Goal: Task Accomplishment & Management: Complete application form

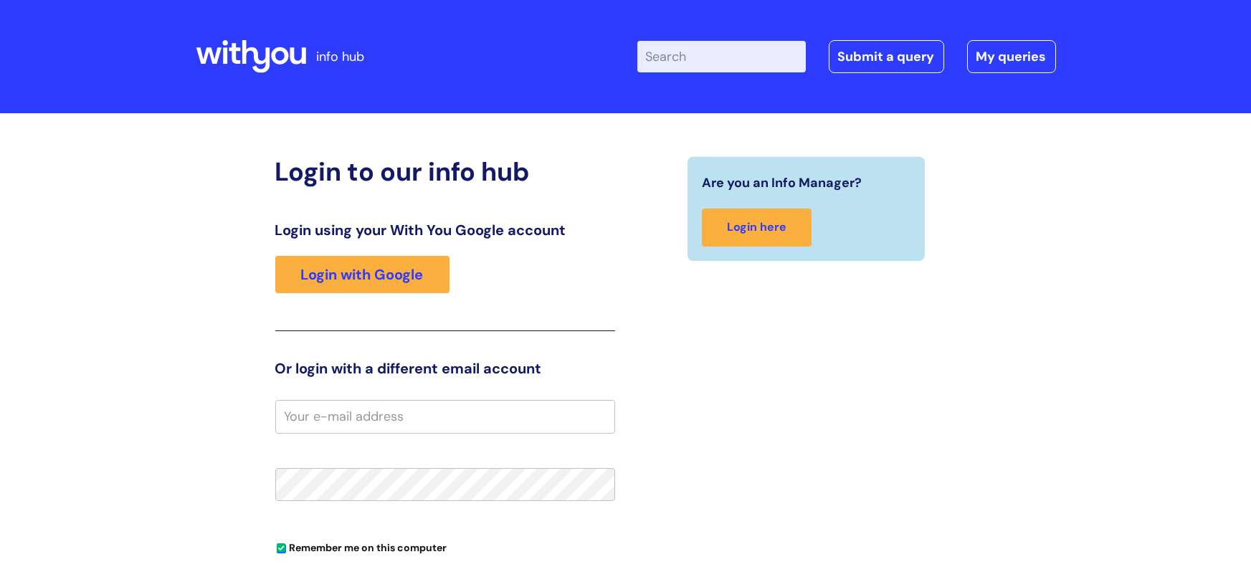
click at [303, 422] on input "email" at bounding box center [445, 416] width 340 height 33
type input "ailsa.gillespie@wearewithyou.org.uk"
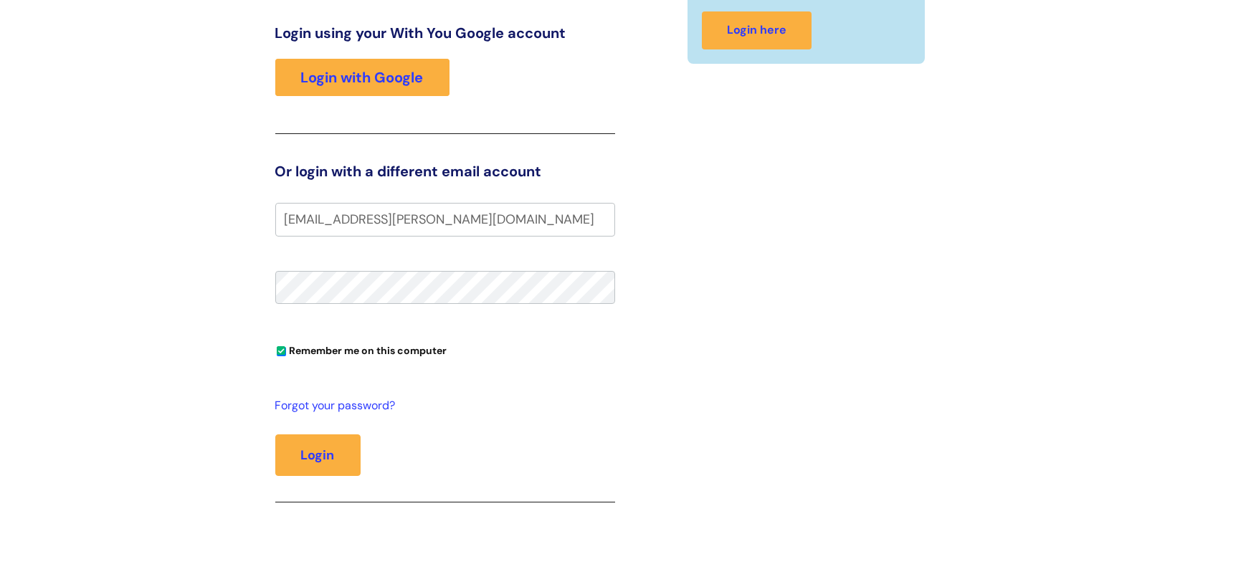
scroll to position [198, 0]
click at [326, 457] on button "Login" at bounding box center [317, 455] width 85 height 42
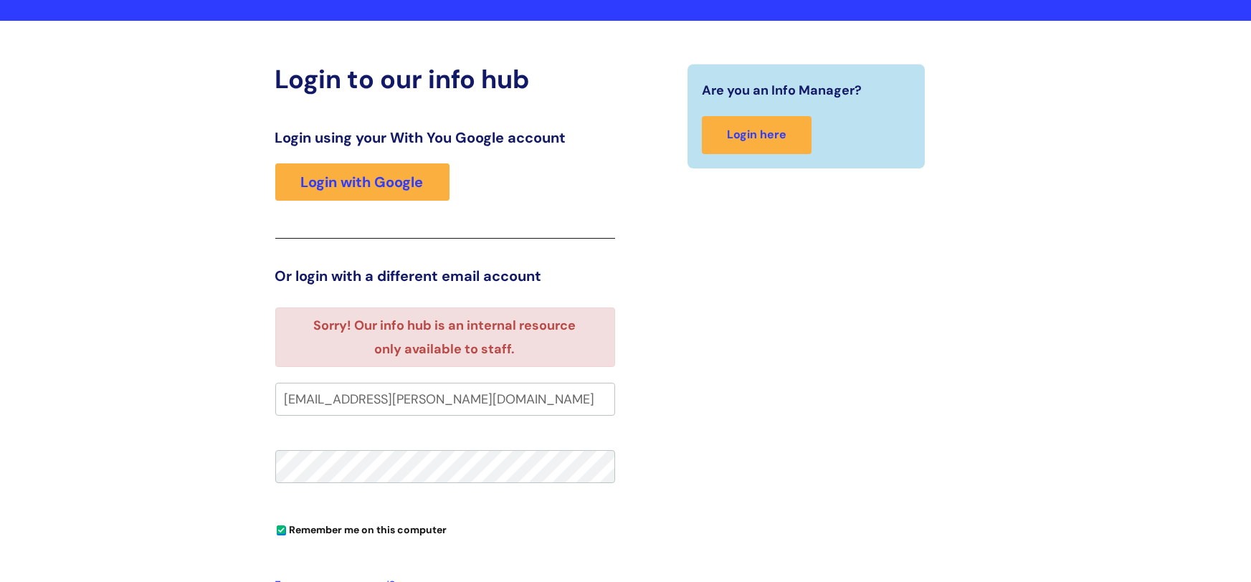
scroll to position [114, 0]
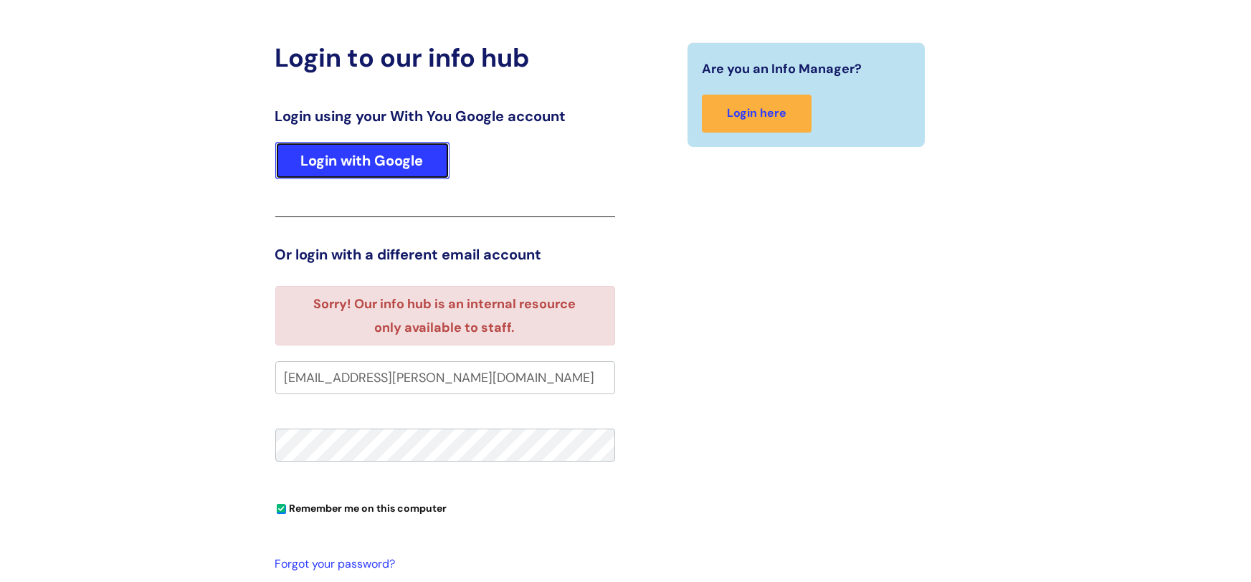
click at [357, 157] on link "Login with Google" at bounding box center [362, 160] width 174 height 37
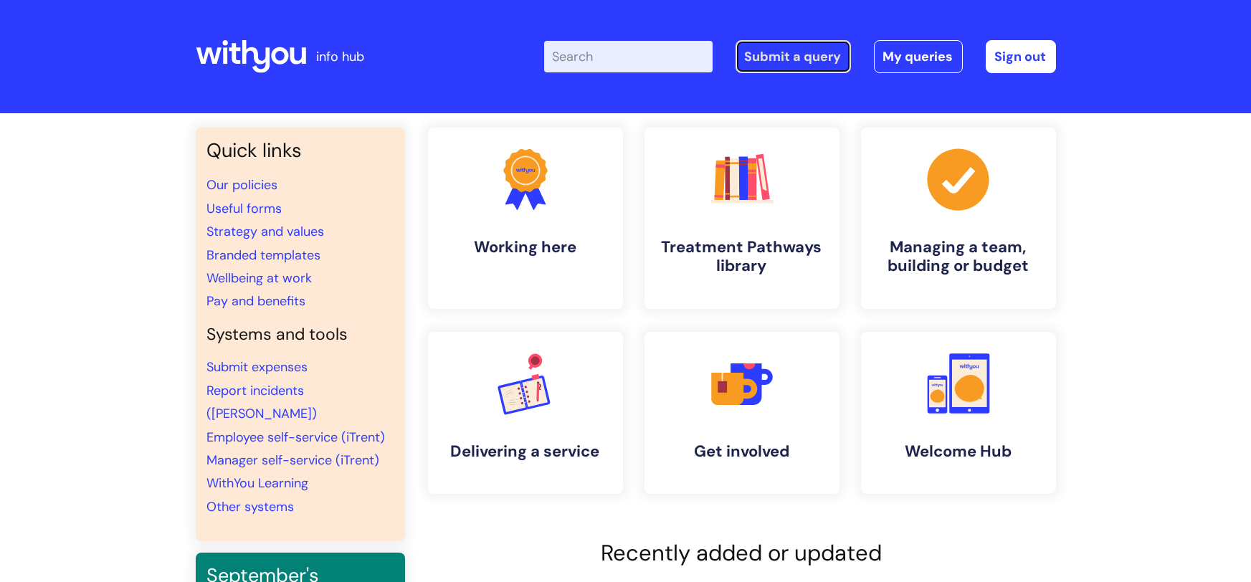
click at [807, 62] on link "Submit a query" at bounding box center [793, 56] width 115 height 33
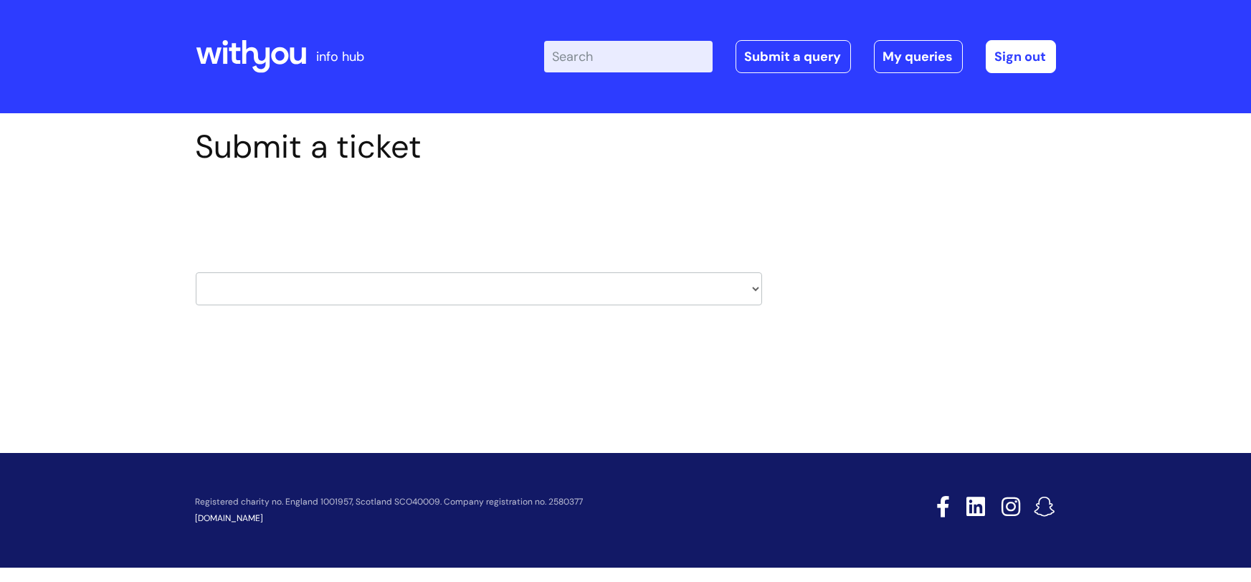
click at [754, 286] on select "HR / People IT and Support Clinical Drug Alerts Finance Accounts Data Support T…" at bounding box center [479, 288] width 566 height 33
select select "learning_and_development"
click at [196, 272] on select "HR / People IT and Support Clinical Drug Alerts Finance Accounts Data Support T…" at bounding box center [479, 288] width 566 height 33
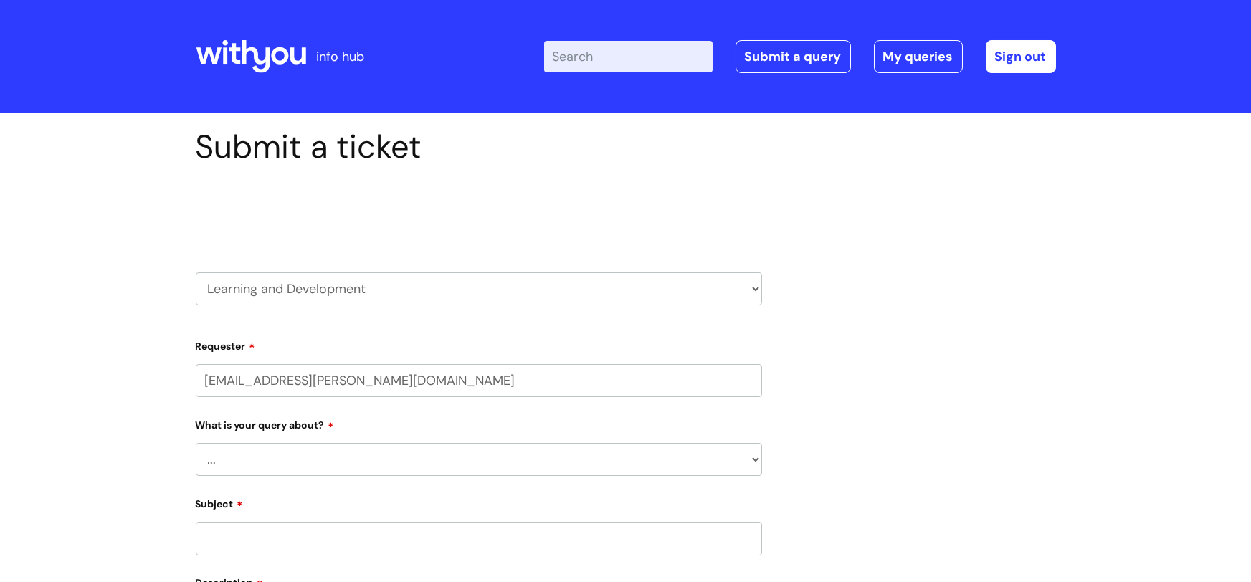
select select "80004157237"
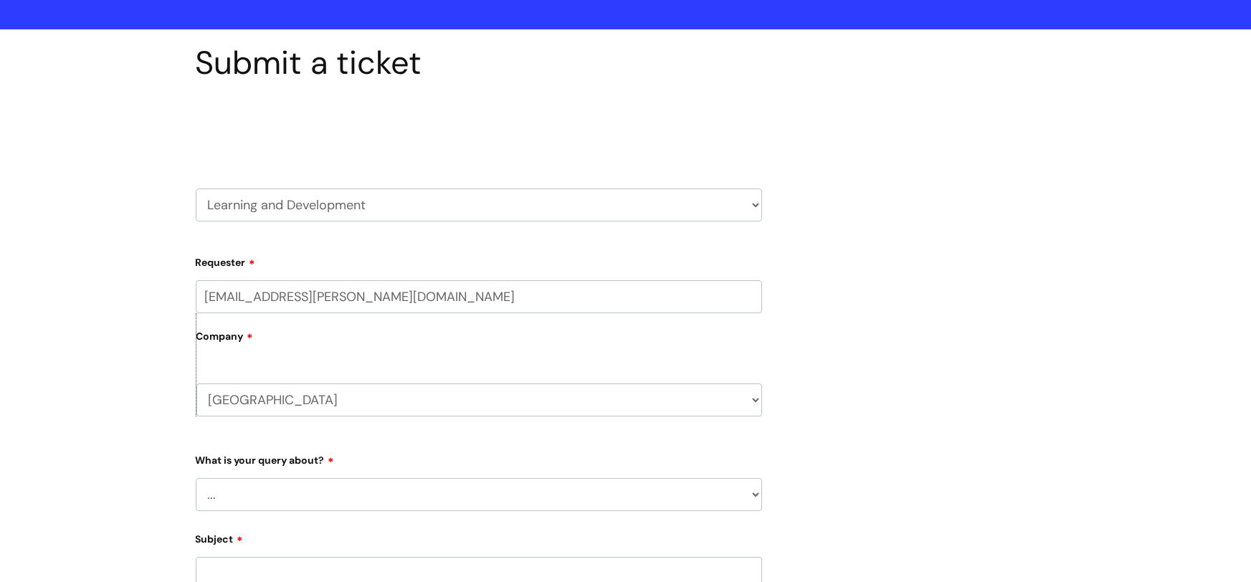
scroll to position [271, 0]
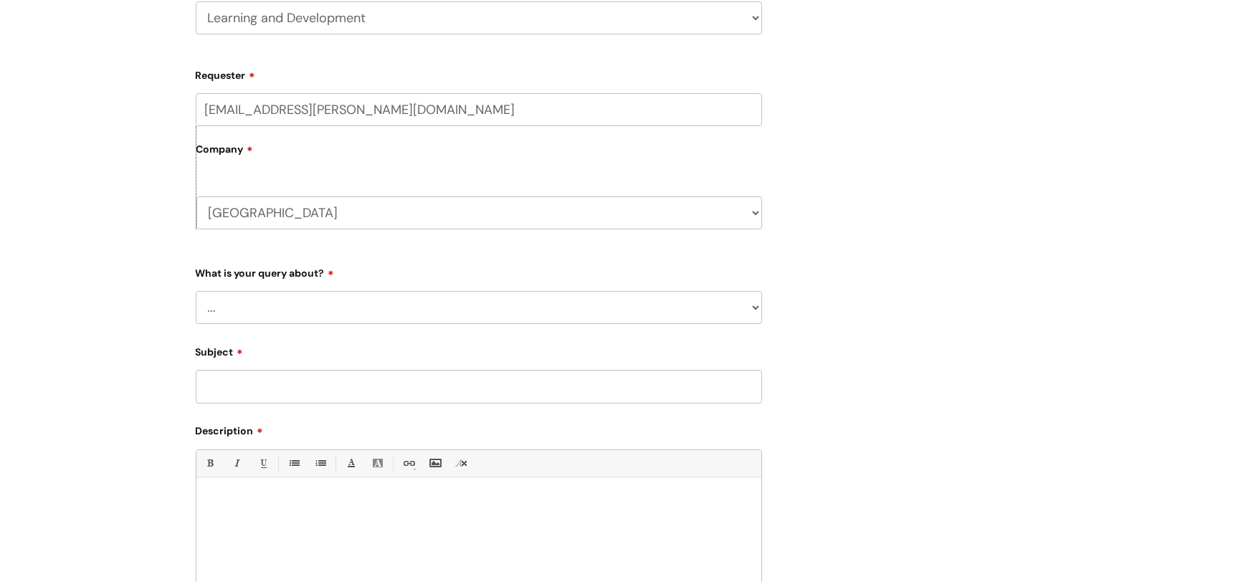
click at [214, 304] on select "... Question about a training course or session booking Ask about apprenticeshi…" at bounding box center [479, 307] width 566 height 33
select select "Question about a training course or session booking"
click at [196, 291] on select "... Question about a training course or session booking Ask about apprenticeshi…" at bounding box center [479, 307] width 566 height 33
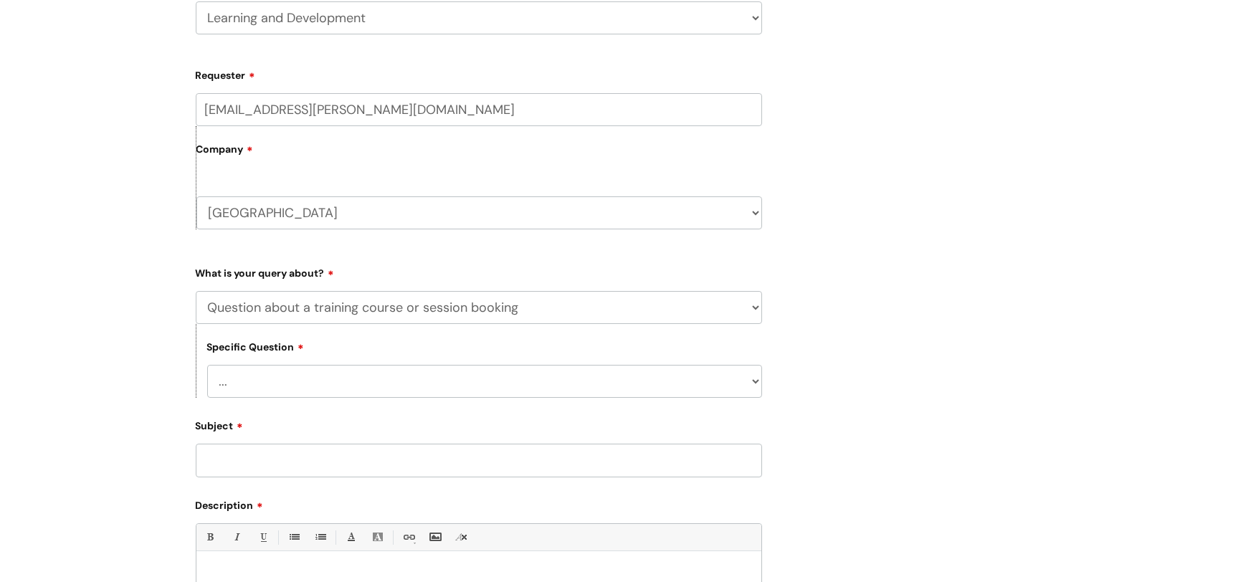
click at [756, 379] on select "... Training booking request Training dates/timetable Enquiry about a topic or …" at bounding box center [484, 381] width 555 height 33
select select "Training booking request"
click at [207, 365] on select "... Training booking request Training dates/timetable Enquiry about a topic or …" at bounding box center [484, 381] width 555 height 33
click at [210, 457] on input "Subject" at bounding box center [479, 460] width 566 height 33
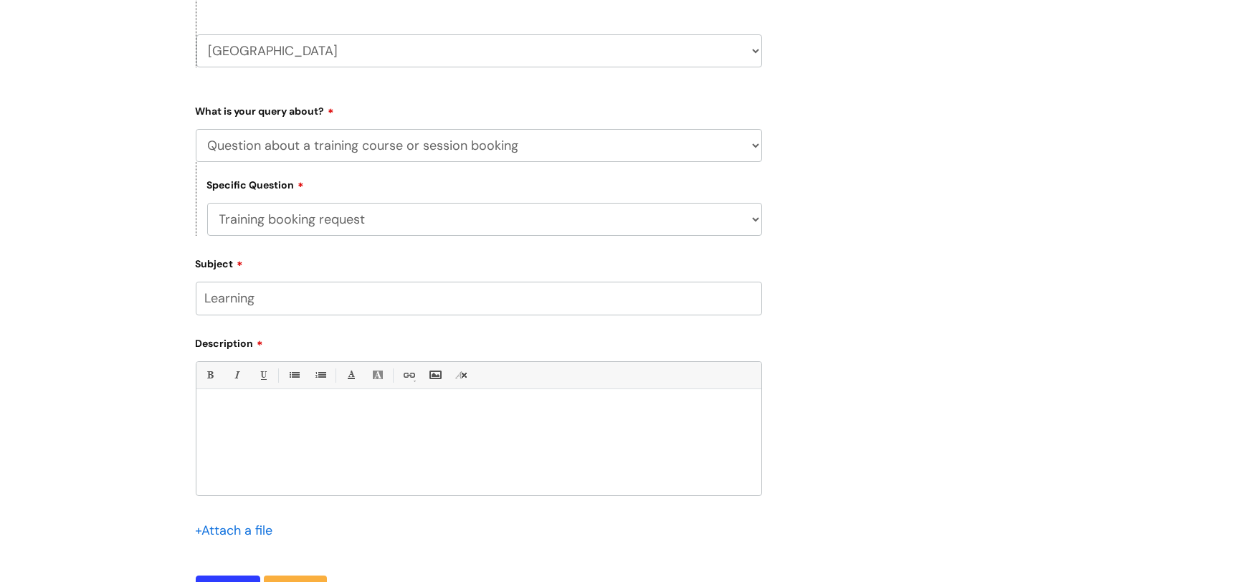
scroll to position [452, 0]
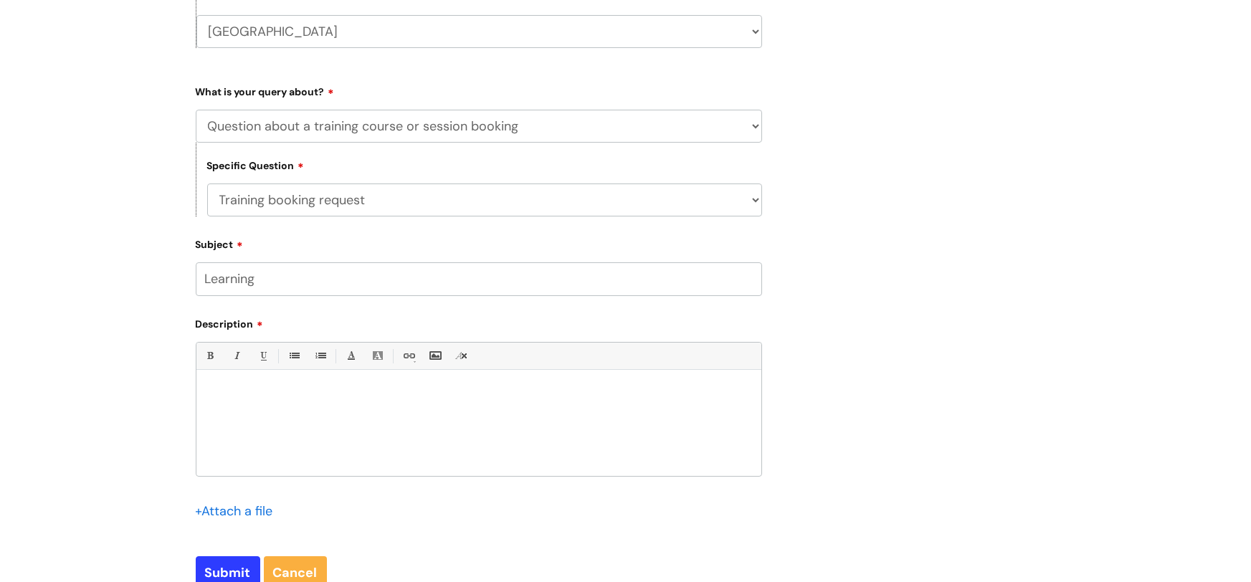
type input "Learning"
click at [207, 384] on div at bounding box center [478, 426] width 565 height 99
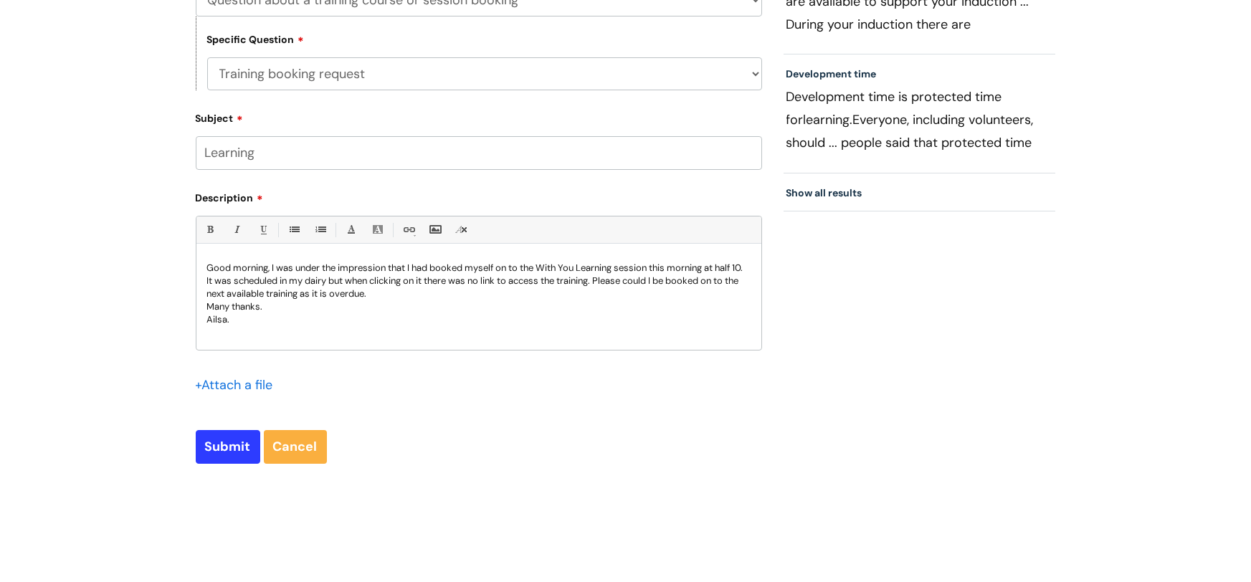
scroll to position [580, 0]
click at [224, 441] on input "Submit" at bounding box center [228, 445] width 65 height 33
type input "Please Wait..."
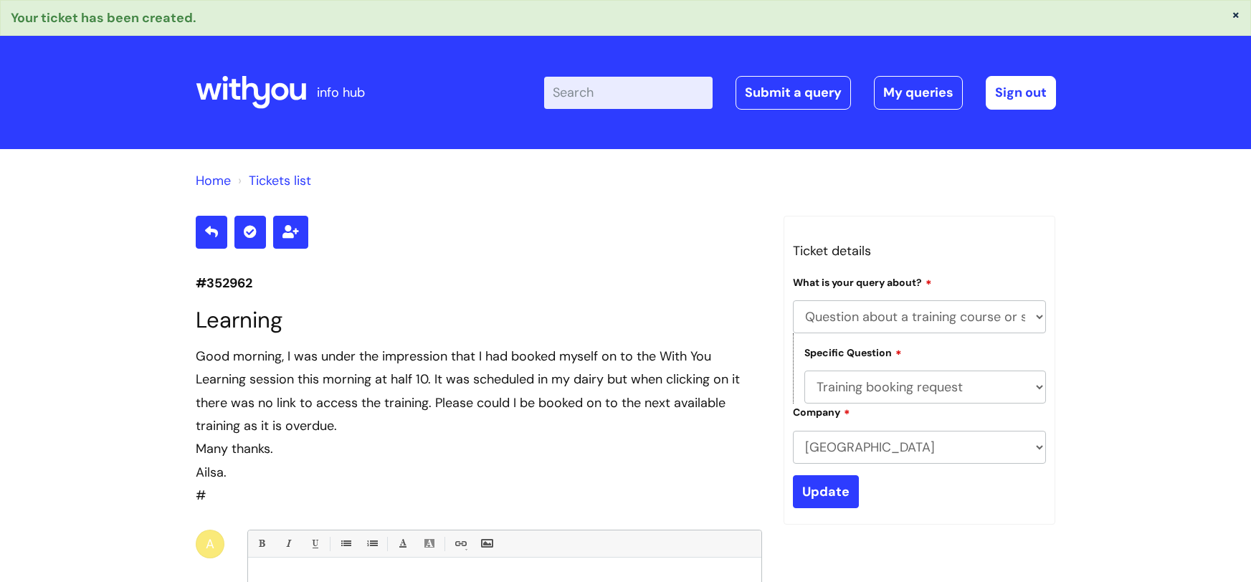
select select "Question about a training course or session booking"
select select "Training booking request"
